Goal: Task Accomplishment & Management: Use online tool/utility

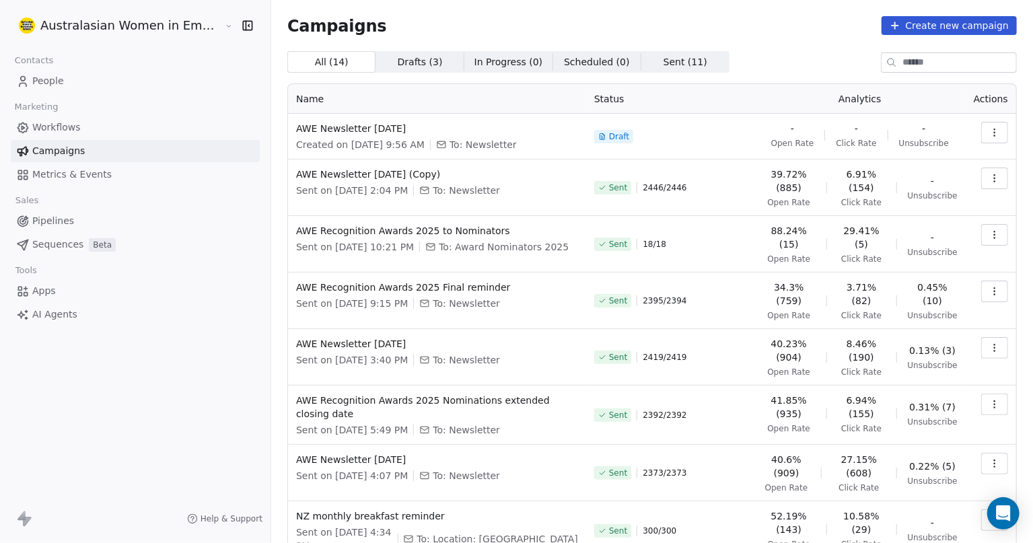
click at [989, 133] on icon "button" at bounding box center [994, 132] width 11 height 11
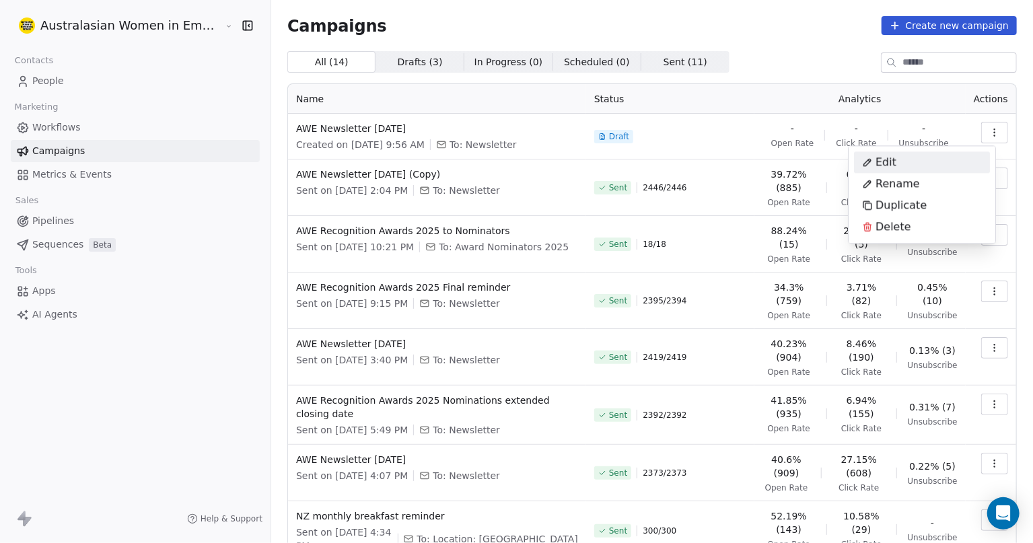
click at [890, 160] on span "Edit" at bounding box center [886, 162] width 21 height 16
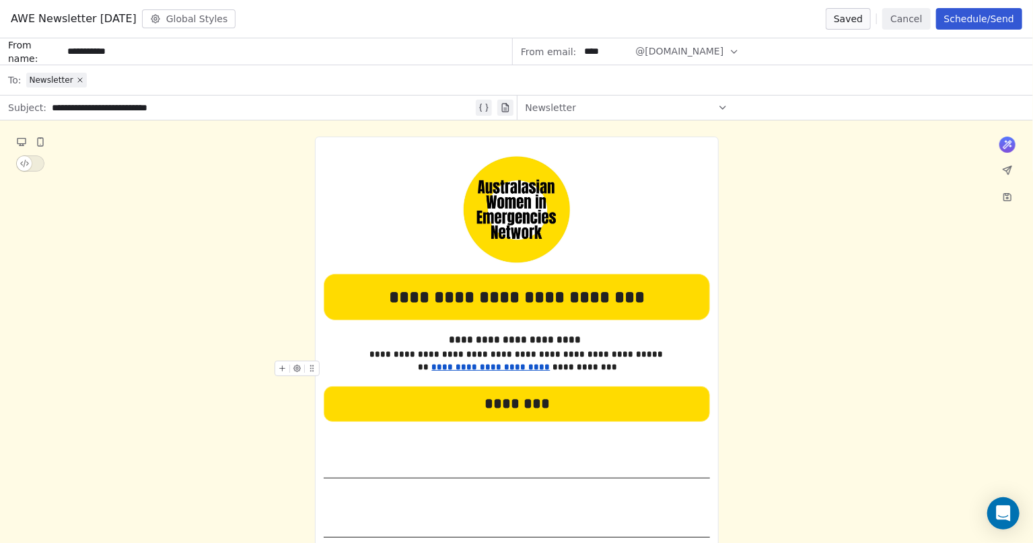
click at [604, 365] on div "**********" at bounding box center [517, 367] width 386 height 13
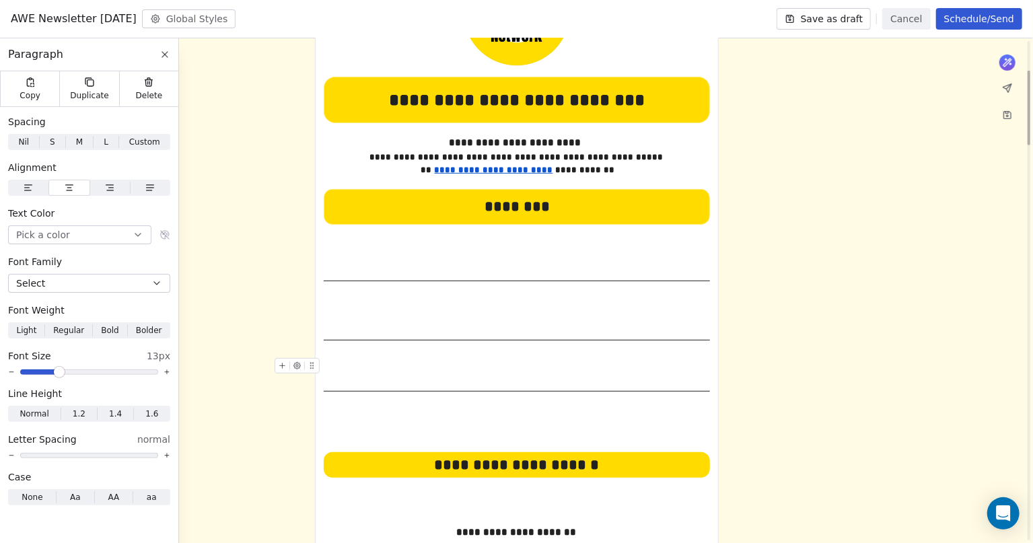
scroll to position [198, 0]
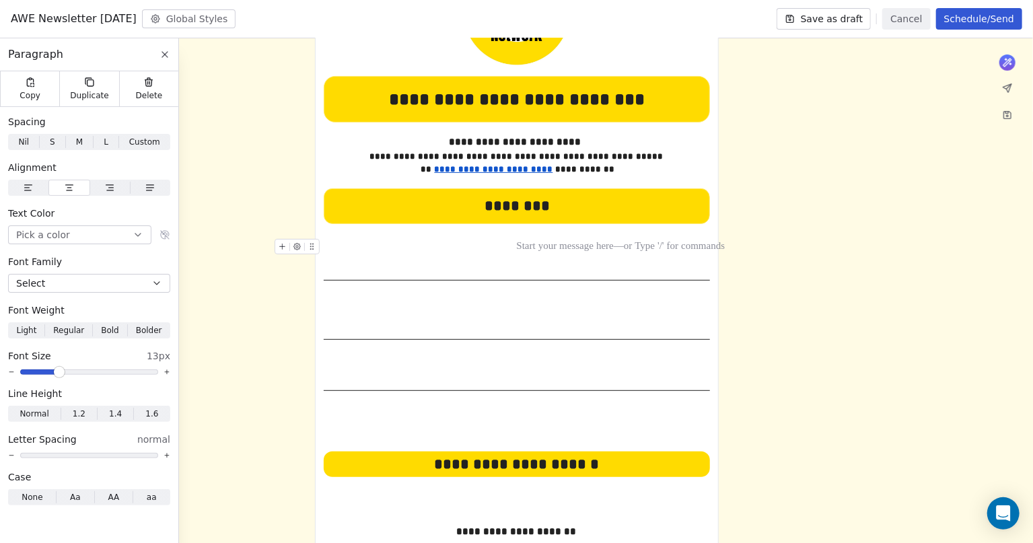
click at [458, 240] on div at bounding box center [517, 248] width 386 height 18
click at [420, 304] on div at bounding box center [517, 309] width 386 height 15
click at [281, 302] on button at bounding box center [282, 309] width 14 height 14
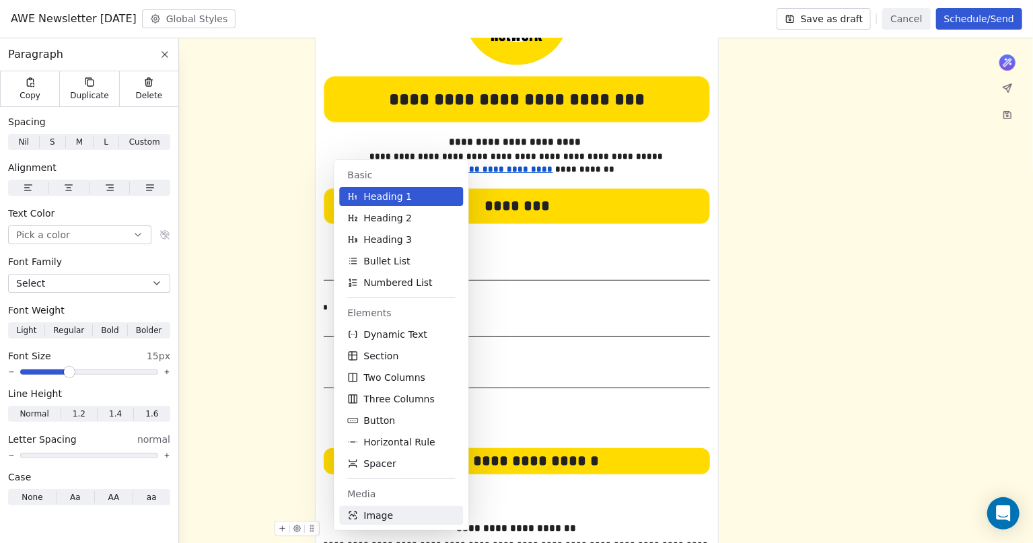
click at [374, 512] on span "Image" at bounding box center [378, 515] width 30 height 13
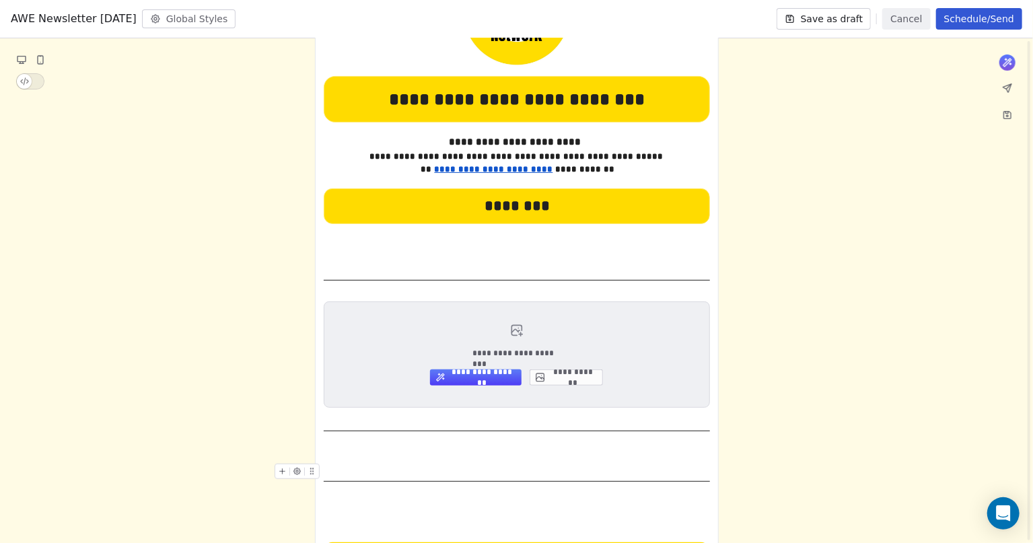
scroll to position [157, 0]
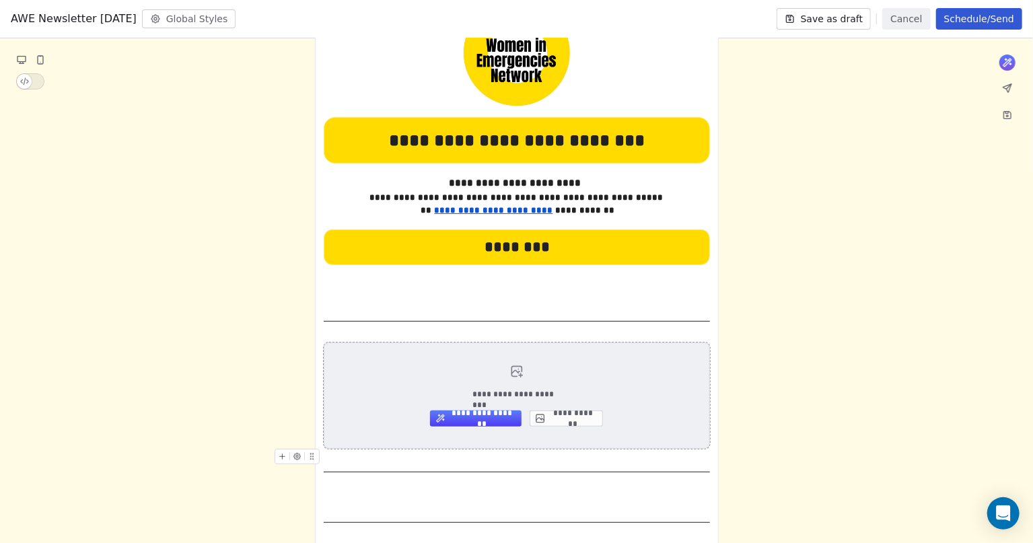
click at [581, 418] on button "**********" at bounding box center [566, 419] width 73 height 16
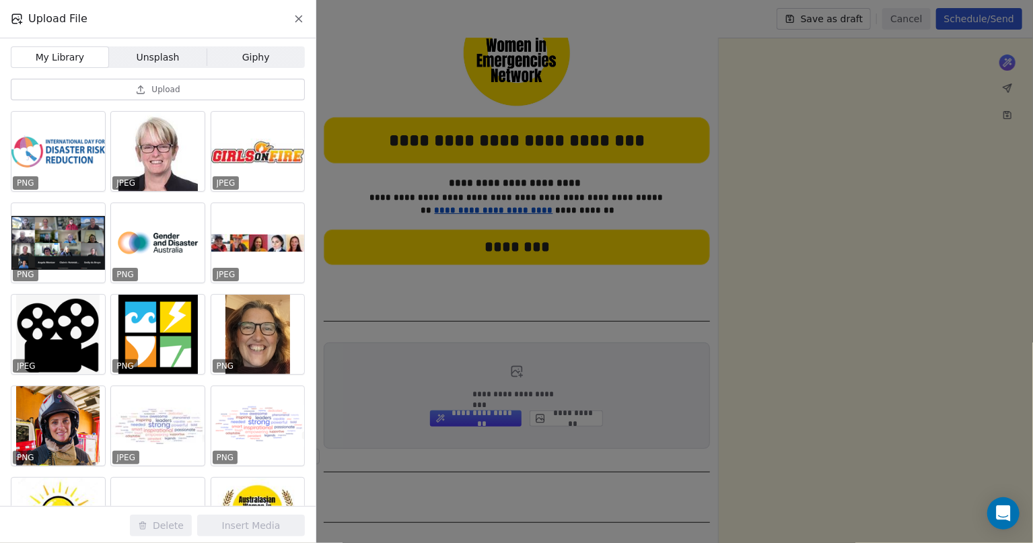
click at [142, 86] on icon at bounding box center [141, 87] width 5 height 2
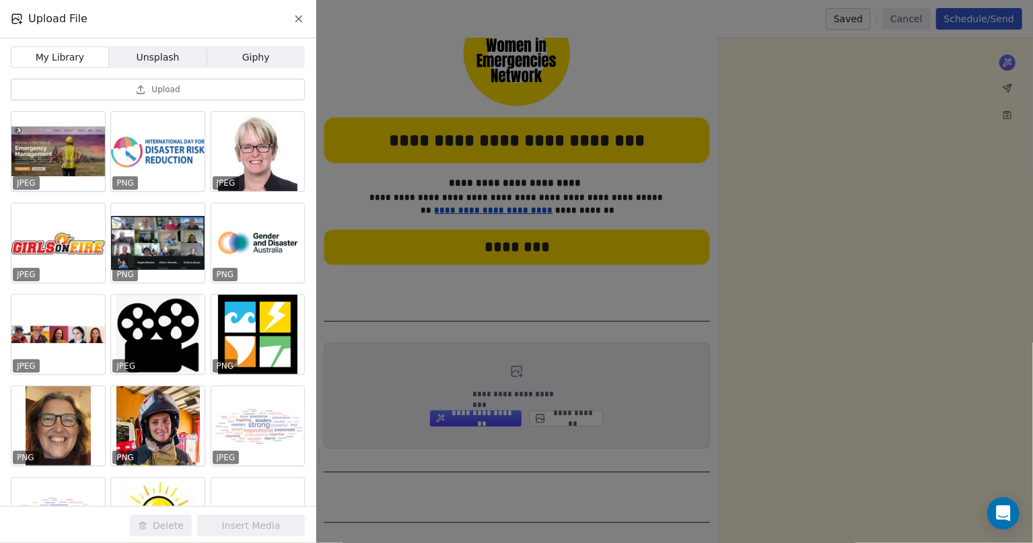
click at [65, 151] on div at bounding box center [58, 151] width 94 height 79
click at [246, 525] on button "Insert Media" at bounding box center [251, 526] width 108 height 22
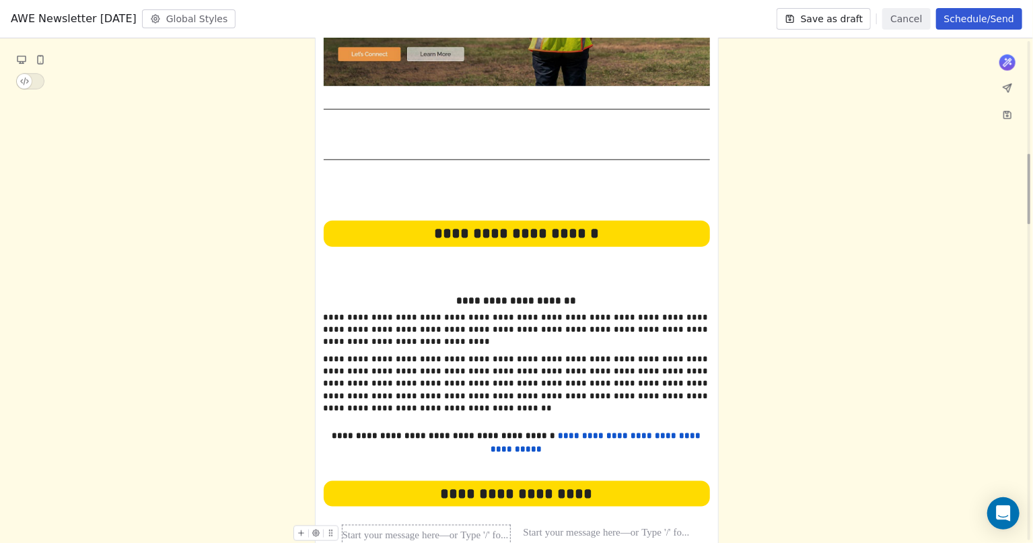
scroll to position [821, 0]
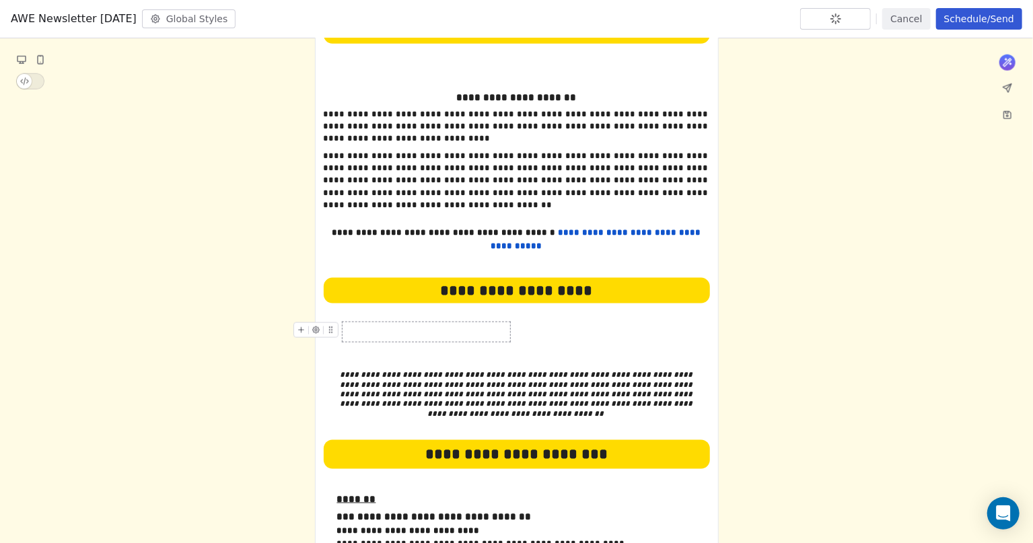
click at [457, 325] on div at bounding box center [427, 332] width 168 height 14
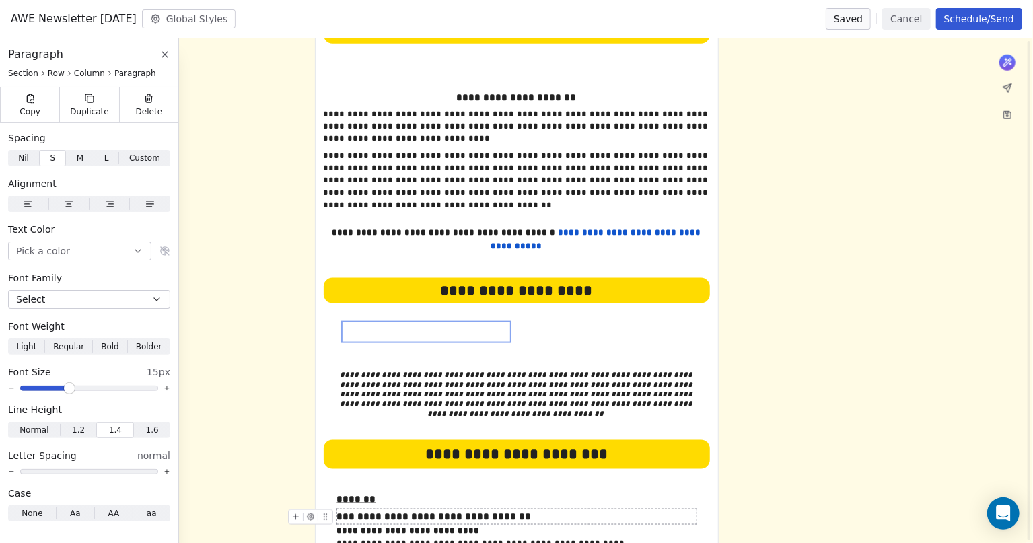
scroll to position [946, 0]
